Goal: Task Accomplishment & Management: Use online tool/utility

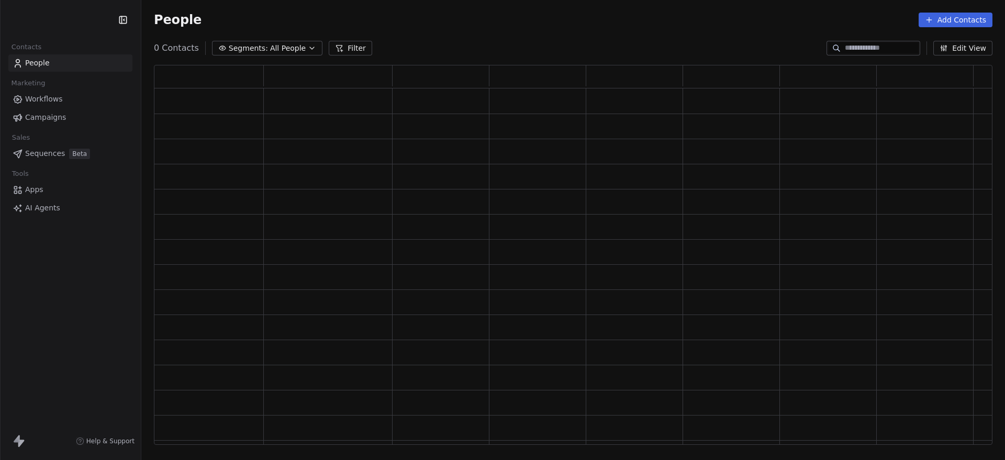
scroll to position [369, 828]
click at [64, 20] on html "Contacts People Marketing Workflows Campaigns Sales Pipelines Sequences Beta To…" at bounding box center [502, 230] width 1005 height 460
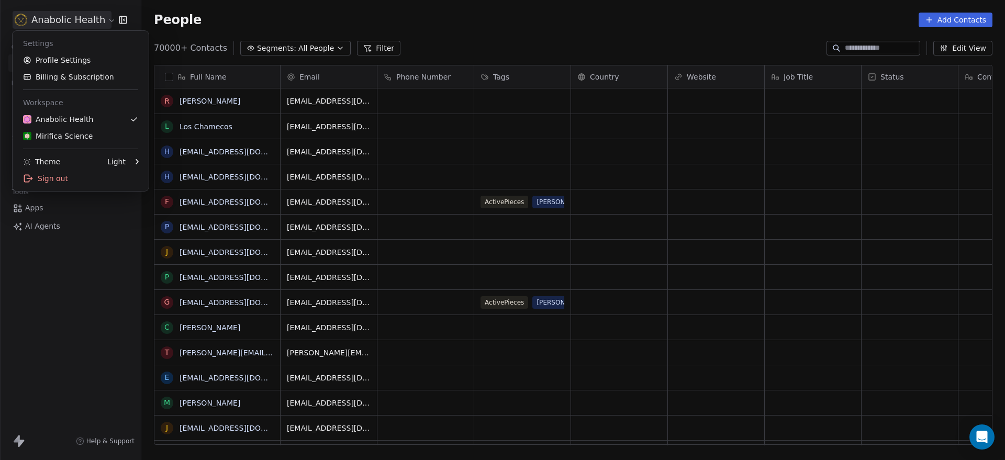
scroll to position [394, 853]
click at [83, 143] on link "Mirifica Science" at bounding box center [81, 136] width 128 height 17
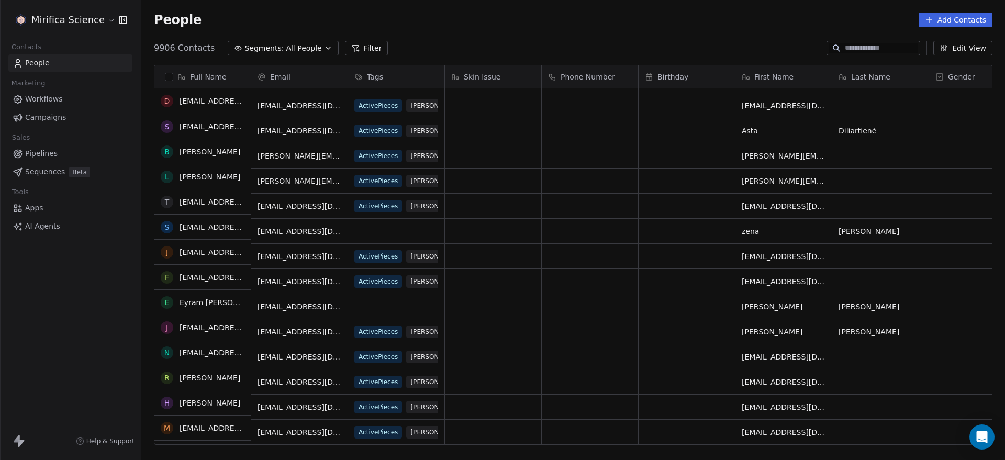
scroll to position [523, 0]
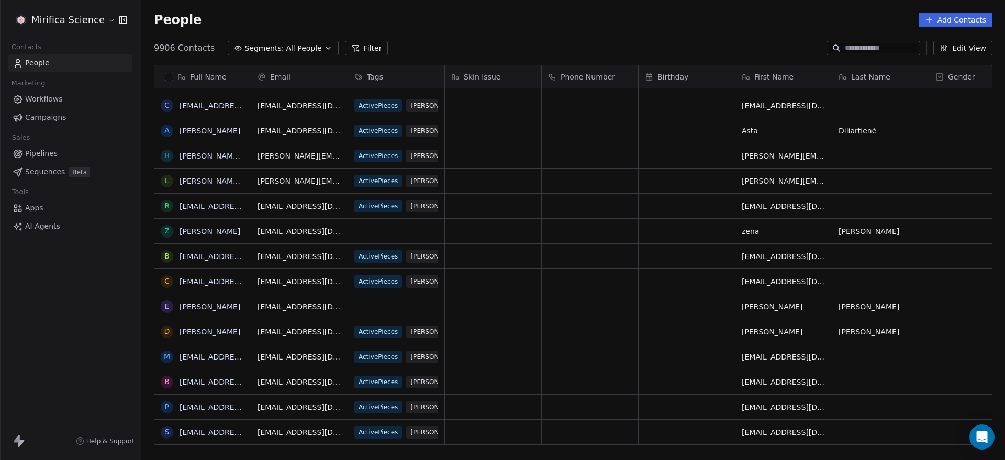
click at [60, 101] on span "Workflows" at bounding box center [44, 99] width 38 height 11
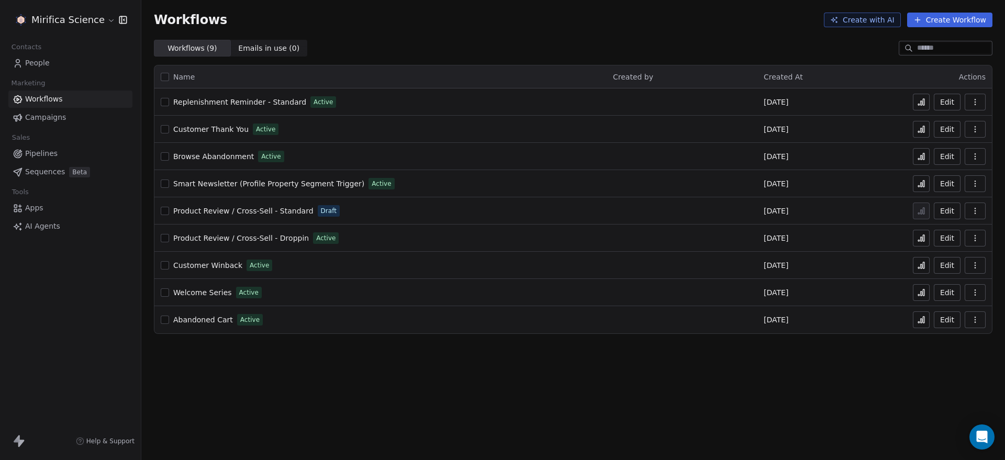
click at [70, 115] on link "Campaigns" at bounding box center [70, 117] width 124 height 17
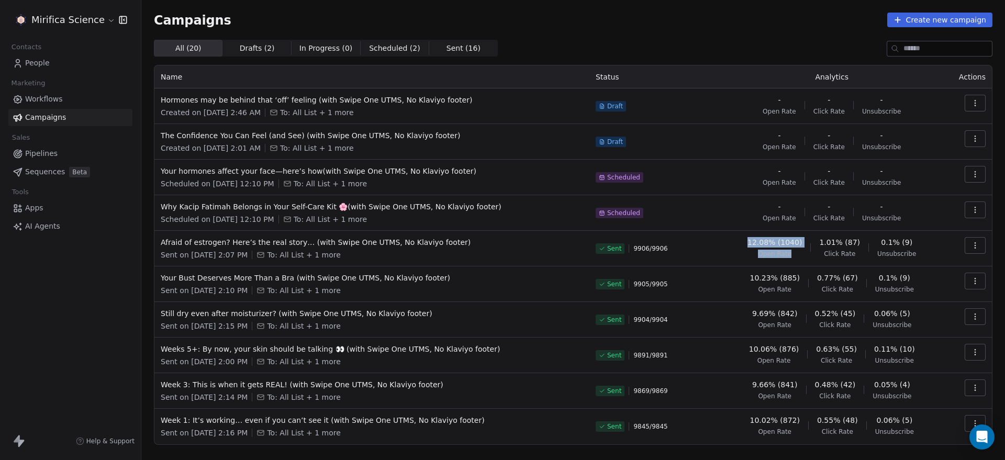
drag, startPoint x: 805, startPoint y: 240, endPoint x: 745, endPoint y: 234, distance: 59.9
click at [745, 234] on td "12.08% (1040) Open Rate 1.01% (87) Click Rate 0.1% (9) Unsubscribe" at bounding box center [831, 249] width 223 height 36
drag, startPoint x: 746, startPoint y: 236, endPoint x: 801, endPoint y: 235, distance: 54.9
click at [801, 235] on td "12.08% (1040) Open Rate 1.01% (87) Click Rate 0.1% (9) Unsubscribe" at bounding box center [831, 249] width 223 height 36
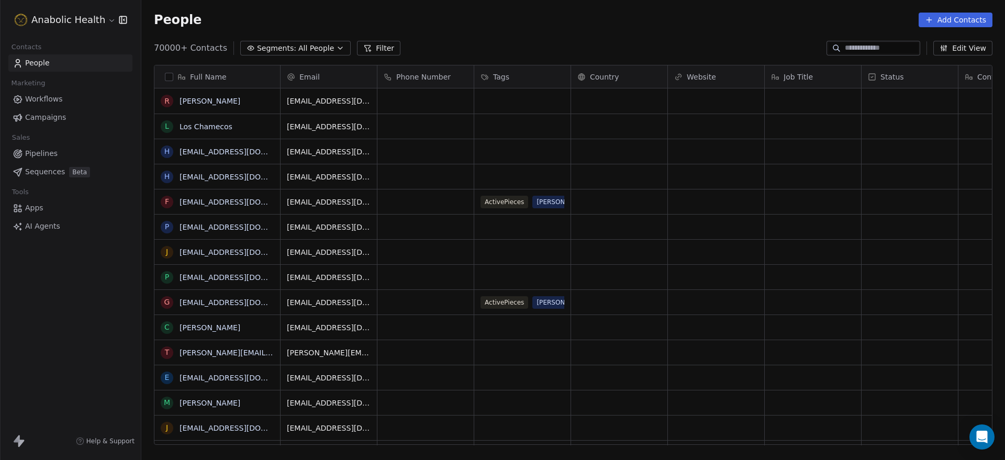
scroll to position [394, 853]
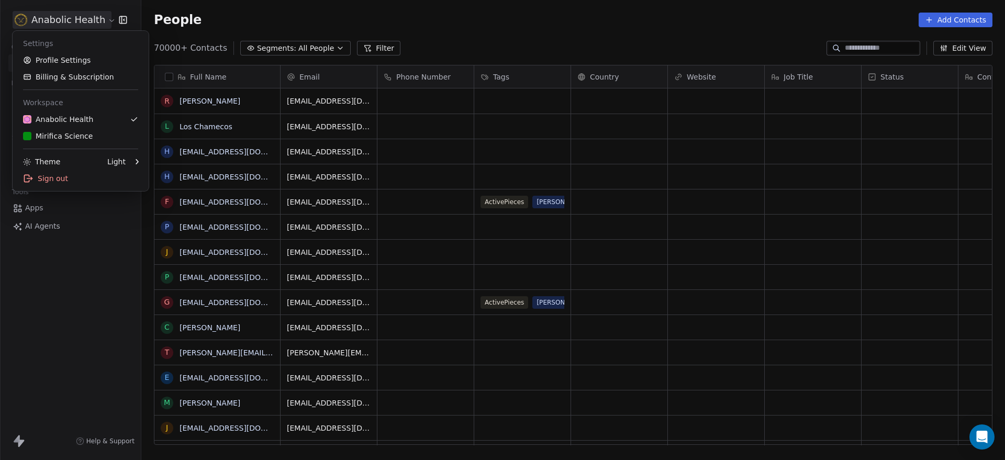
click at [70, 24] on html "Anabolic Health Contacts People Marketing Workflows Campaigns Sales Pipelines S…" at bounding box center [502, 230] width 1005 height 460
click at [69, 138] on div "Mirifica Science" at bounding box center [58, 136] width 70 height 10
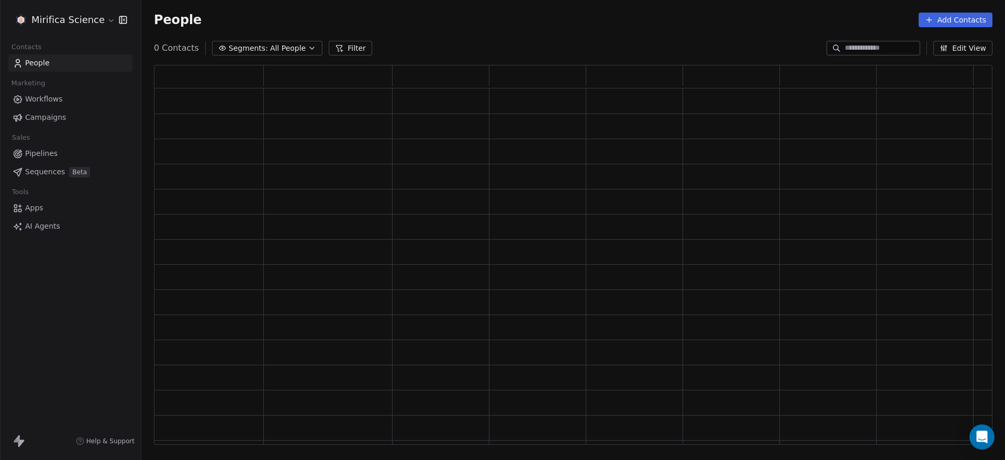
scroll to position [369, 828]
click at [66, 117] on link "Campaigns" at bounding box center [70, 117] width 124 height 17
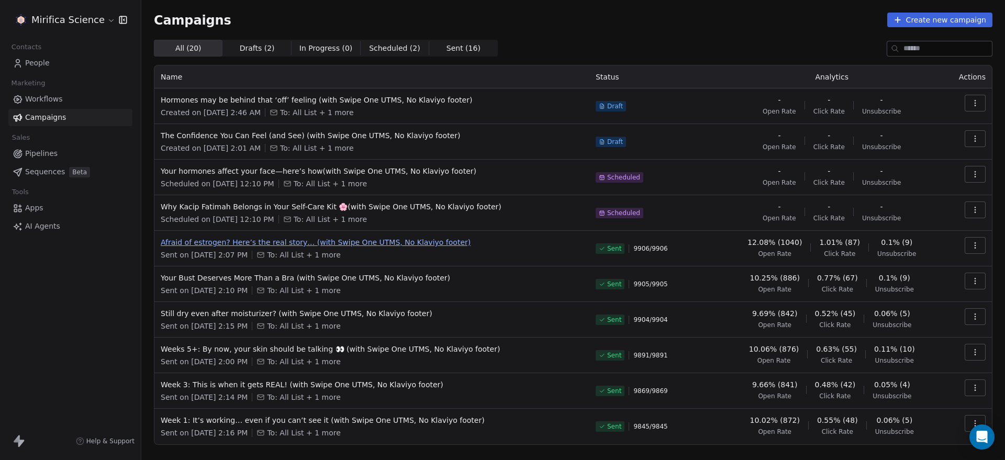
click at [269, 243] on span "Afraid of estrogen? Here’s the real story… (with Swipe One UTMS, No Klaviyo foo…" at bounding box center [372, 242] width 422 height 10
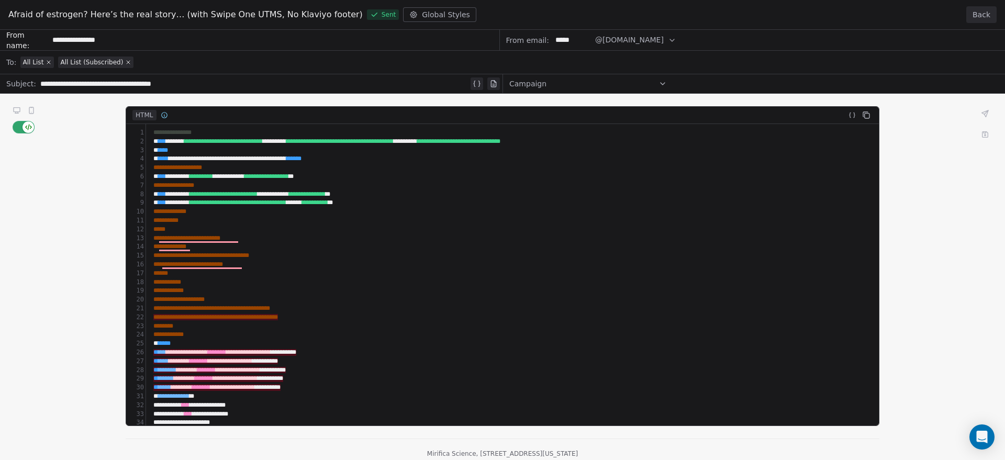
click at [994, 8] on button "Back" at bounding box center [981, 14] width 30 height 17
